Goal: Information Seeking & Learning: Learn about a topic

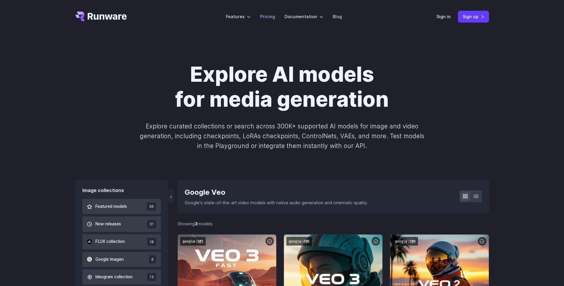
click at [268, 18] on link "Pricing" at bounding box center [267, 16] width 15 height 7
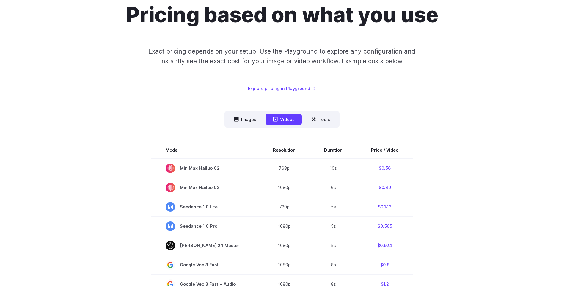
scroll to position [30, 0]
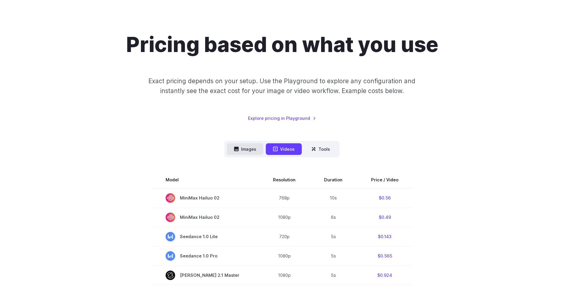
click at [241, 145] on button "Images" at bounding box center [245, 149] width 37 height 12
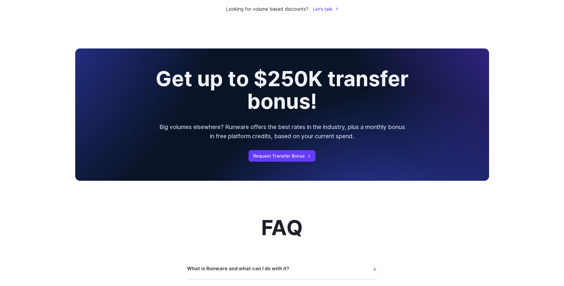
scroll to position [654, 0]
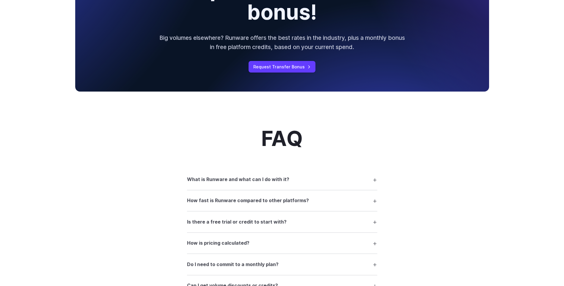
click at [305, 185] on summary "What is Runware and what can I do with it?" at bounding box center [282, 179] width 190 height 11
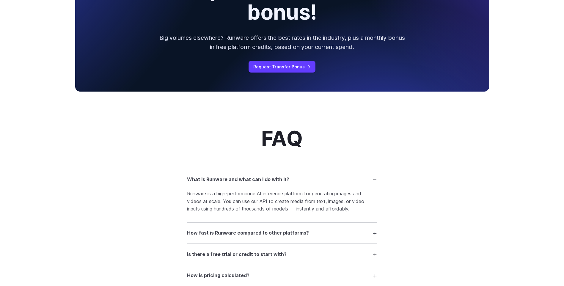
scroll to position [743, 0]
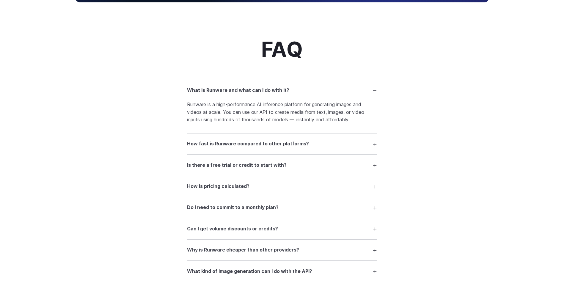
click at [302, 147] on h3 "How fast is Runware compared to other platforms?" at bounding box center [248, 144] width 122 height 8
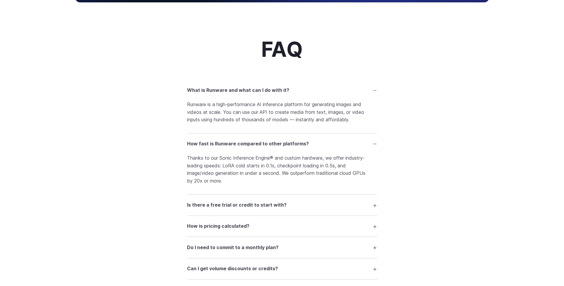
scroll to position [803, 0]
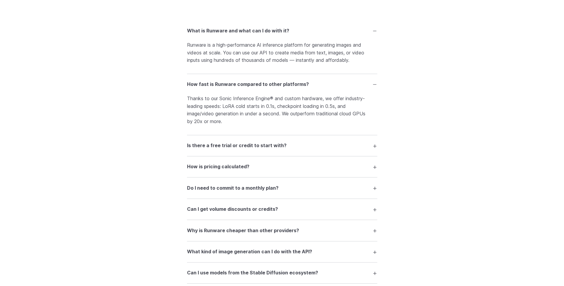
click at [266, 148] on h3 "Is there a free trial or credit to start with?" at bounding box center [237, 146] width 100 height 8
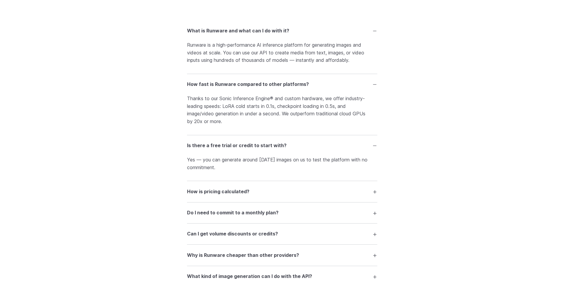
click at [247, 190] on h3 "How is pricing calculated?" at bounding box center [218, 192] width 62 height 8
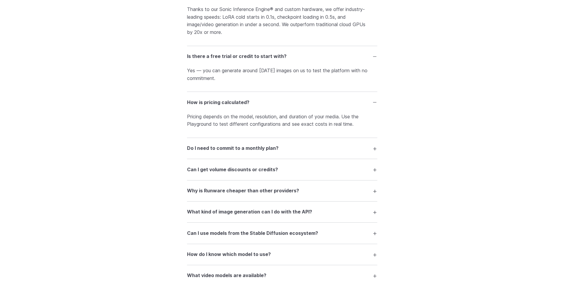
scroll to position [922, 0]
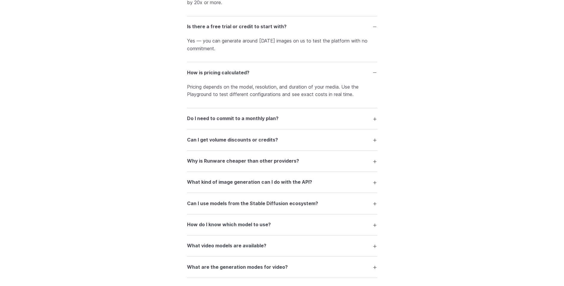
click at [336, 120] on summary "Do I need to commit to a monthly plan?" at bounding box center [282, 118] width 190 height 11
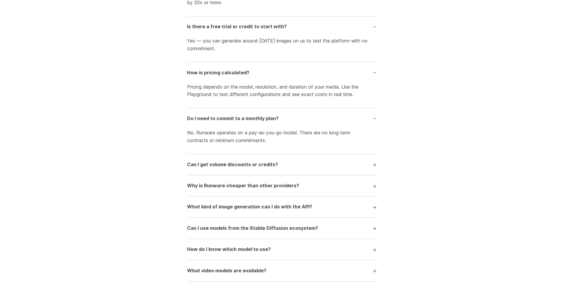
click at [315, 164] on summary "Can I get volume discounts or credits?" at bounding box center [282, 164] width 190 height 11
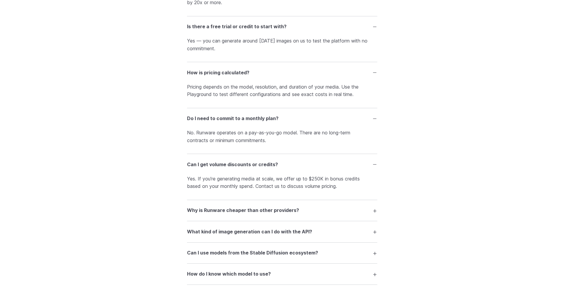
scroll to position [981, 0]
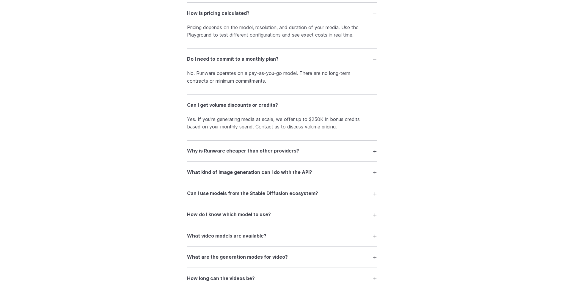
click at [315, 155] on summary "Why is Runware cheaper than other providers?" at bounding box center [282, 150] width 190 height 11
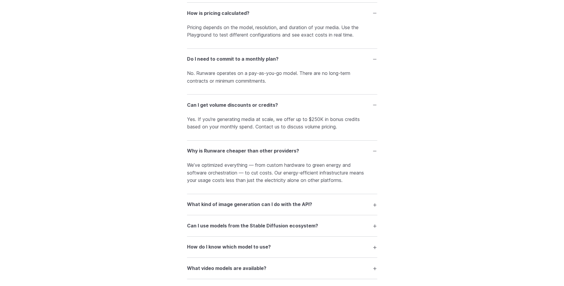
scroll to position [1070, 0]
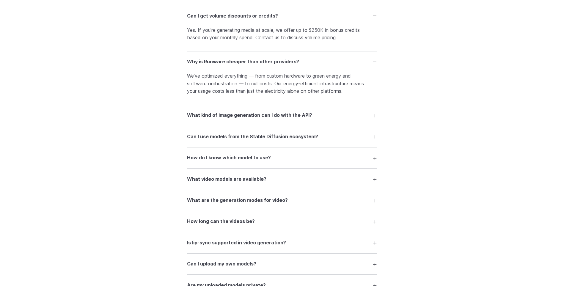
click at [343, 116] on summary "What kind of image generation can I do with the API?" at bounding box center [282, 115] width 190 height 11
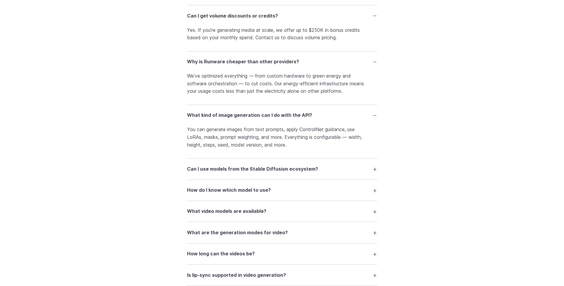
click at [309, 173] on h3 "Can I use models from the Stable Diffusion ecosystem?" at bounding box center [252, 169] width 131 height 8
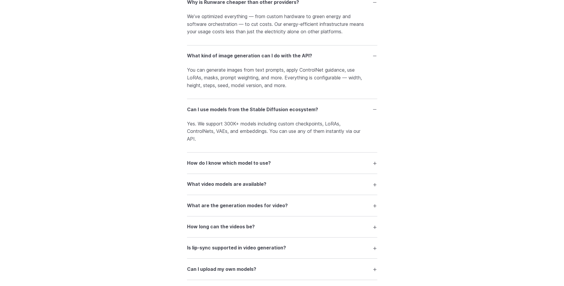
scroll to position [1160, 0]
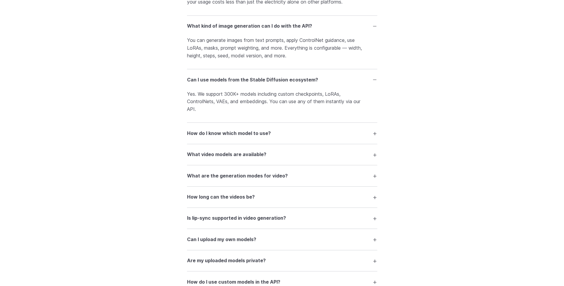
click at [354, 133] on summary "How do I know which model to use?" at bounding box center [282, 133] width 190 height 11
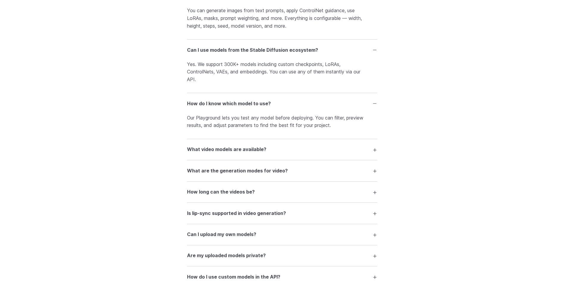
scroll to position [1219, 0]
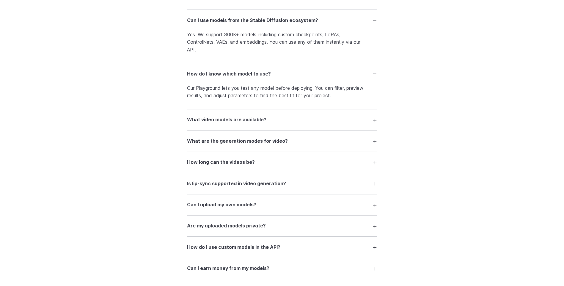
click at [354, 126] on details "What video models are available? We offer top-tier models like [PERSON_NAME] 2.…" at bounding box center [282, 119] width 190 height 21
click at [357, 120] on summary "What video models are available?" at bounding box center [282, 119] width 190 height 11
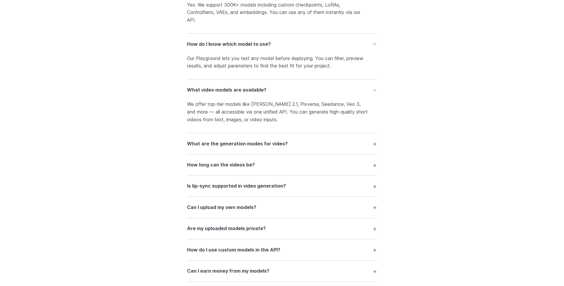
scroll to position [1279, 0]
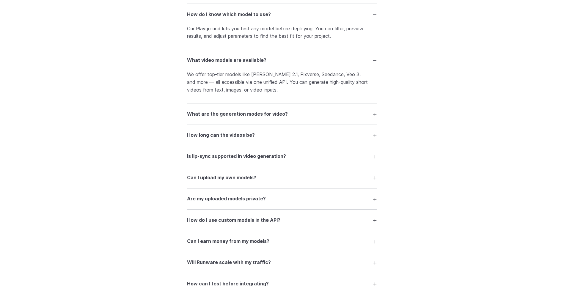
click at [359, 114] on summary "What are the generation modes for video?" at bounding box center [282, 113] width 190 height 11
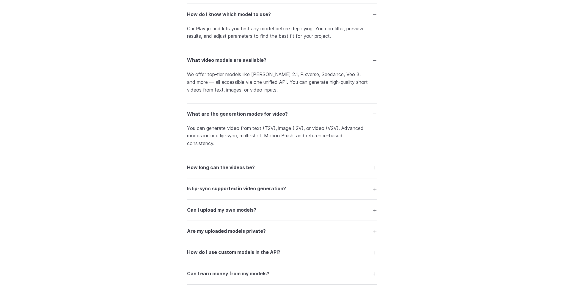
scroll to position [1308, 0]
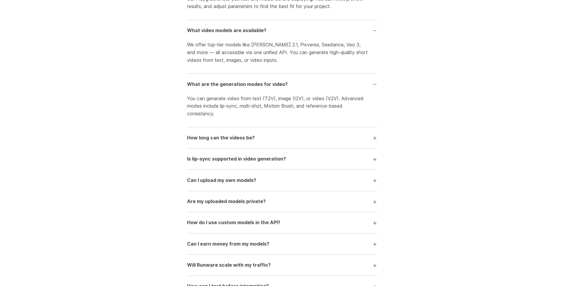
click at [360, 146] on details "How long can the videos be? It depends on the model — [PERSON_NAME] 2.1 support…" at bounding box center [282, 137] width 190 height 21
click at [359, 140] on summary "How long can the videos be?" at bounding box center [282, 137] width 190 height 11
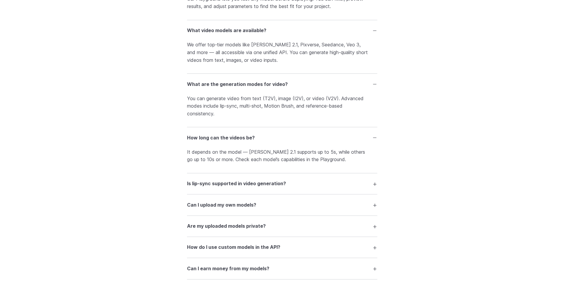
click at [332, 193] on details "Is lip-sync supported in video generation? Yes. Models like [PERSON_NAME] 2.1 s…" at bounding box center [282, 183] width 190 height 21
click at [340, 186] on summary "Is lip-sync supported in video generation?" at bounding box center [282, 183] width 190 height 11
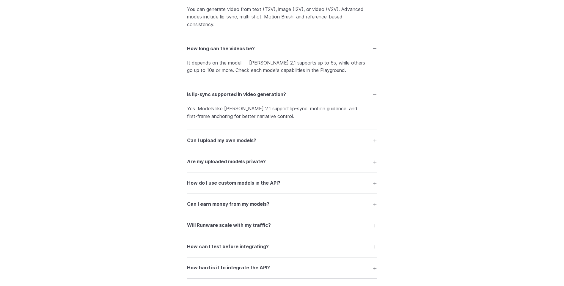
scroll to position [1427, 0]
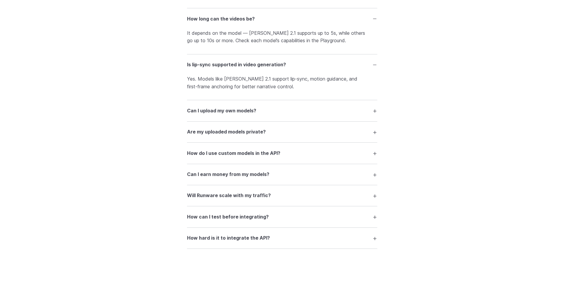
click at [329, 103] on details "Can I upload my own models? Yes. You can upload custom checkpoints, LoRAs, Cont…" at bounding box center [282, 110] width 190 height 21
click at [335, 118] on details "Can I upload my own models? Yes. You can upload custom checkpoints, LoRAs, Cont…" at bounding box center [282, 110] width 190 height 21
click at [337, 112] on summary "Can I upload my own models?" at bounding box center [282, 110] width 190 height 11
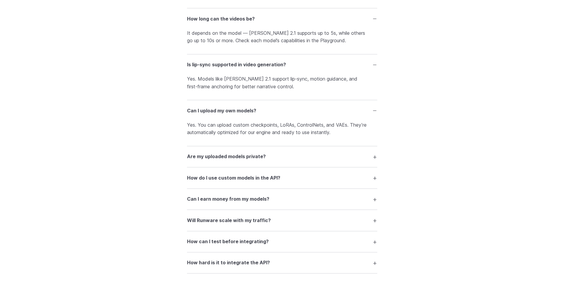
click at [298, 156] on summary "Are my uploaded models private?" at bounding box center [282, 156] width 190 height 11
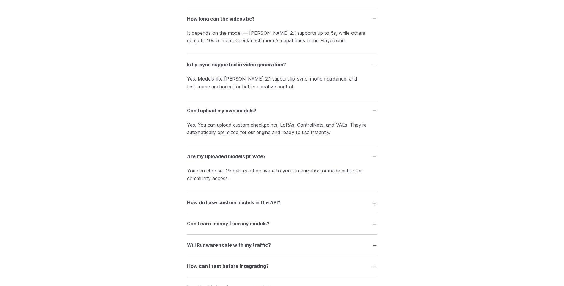
scroll to position [1457, 0]
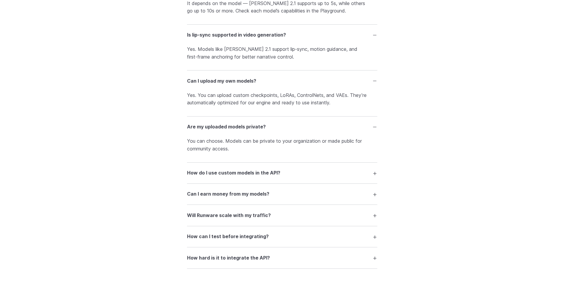
click at [264, 196] on h3 "Can I earn money from my models?" at bounding box center [228, 194] width 82 height 8
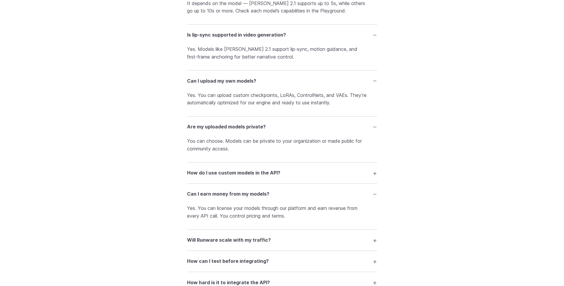
scroll to position [1516, 0]
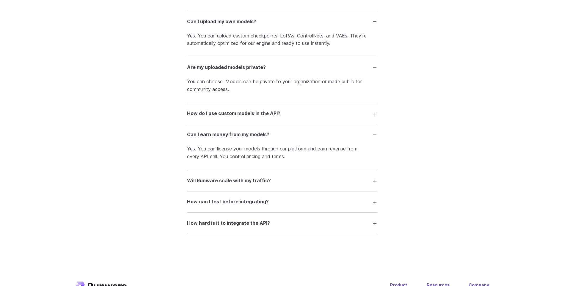
click at [308, 183] on summary "Will Runware scale with my traffic?" at bounding box center [282, 180] width 190 height 11
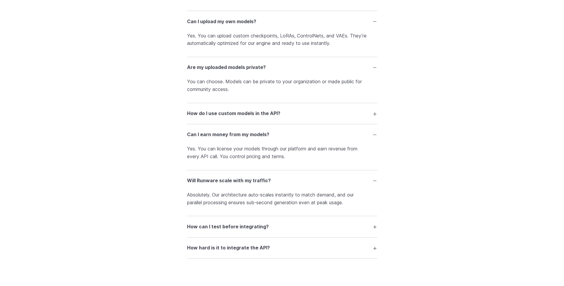
scroll to position [1546, 0]
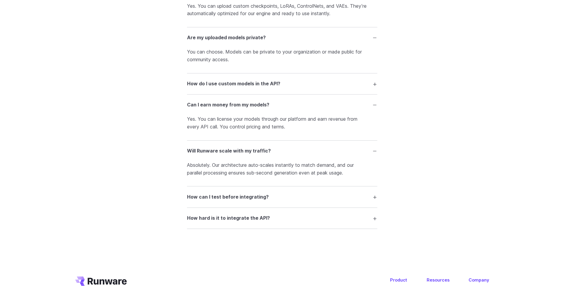
click at [293, 199] on summary "How can I test before integrating?" at bounding box center [282, 196] width 190 height 11
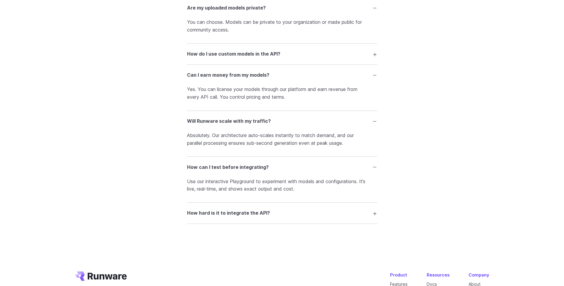
scroll to position [1606, 0]
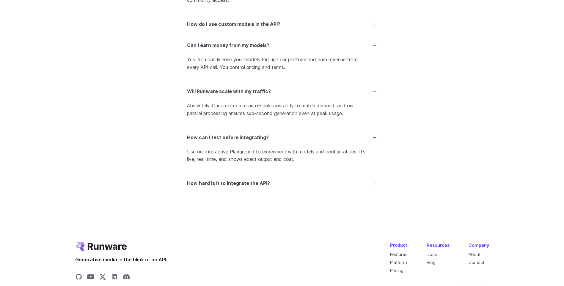
click at [310, 184] on summary "How hard is it to integrate the API?" at bounding box center [282, 183] width 190 height 11
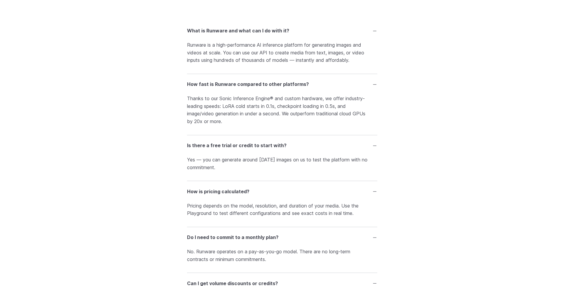
scroll to position [0, 0]
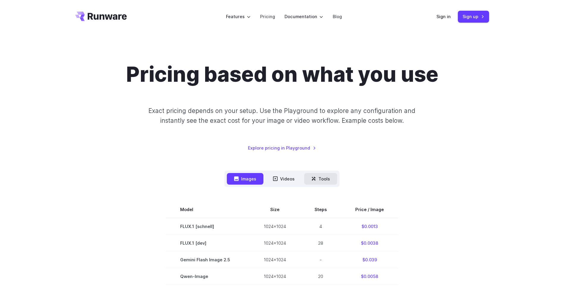
click at [329, 176] on button "Tools" at bounding box center [320, 179] width 33 height 12
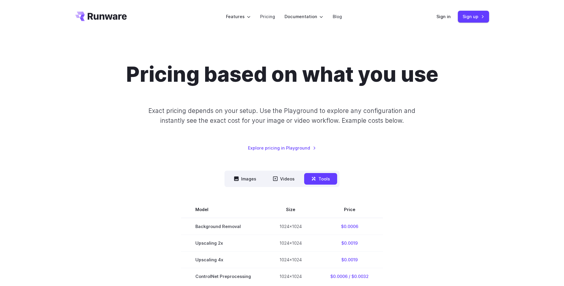
scroll to position [149, 0]
